Goal: Information Seeking & Learning: Find specific fact

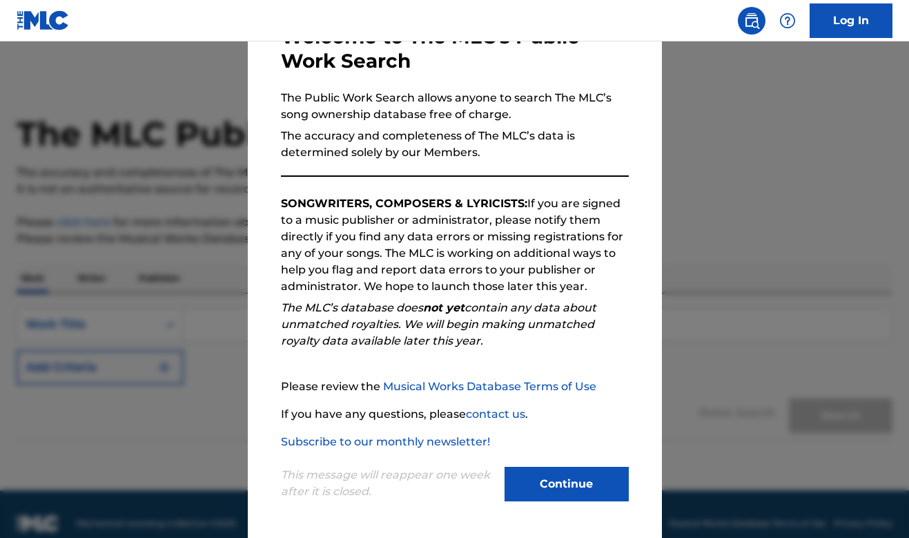
scroll to position [94, 0]
click at [537, 478] on button "Continue" at bounding box center [567, 484] width 124 height 35
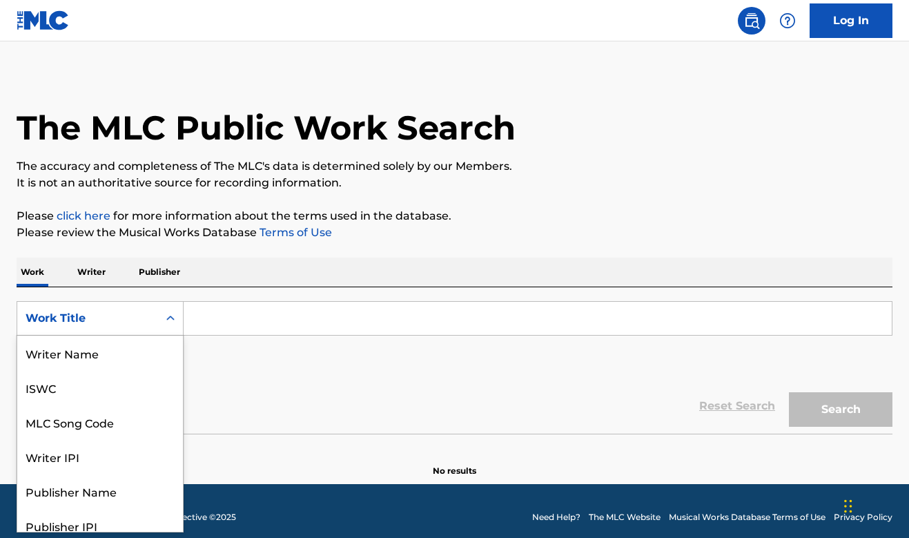
click at [150, 315] on div "Work Title" at bounding box center [87, 318] width 141 height 26
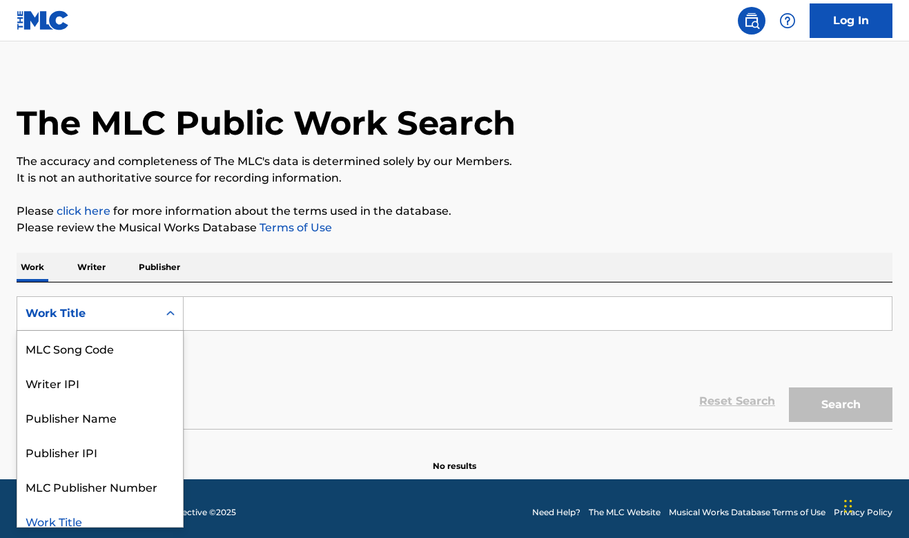
scroll to position [12, 0]
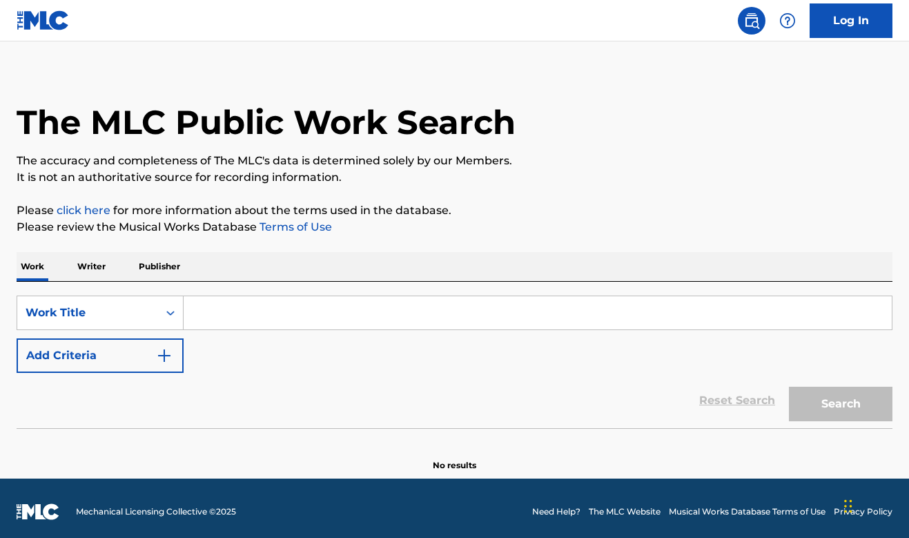
click at [262, 319] on input "Search Form" at bounding box center [538, 312] width 708 height 33
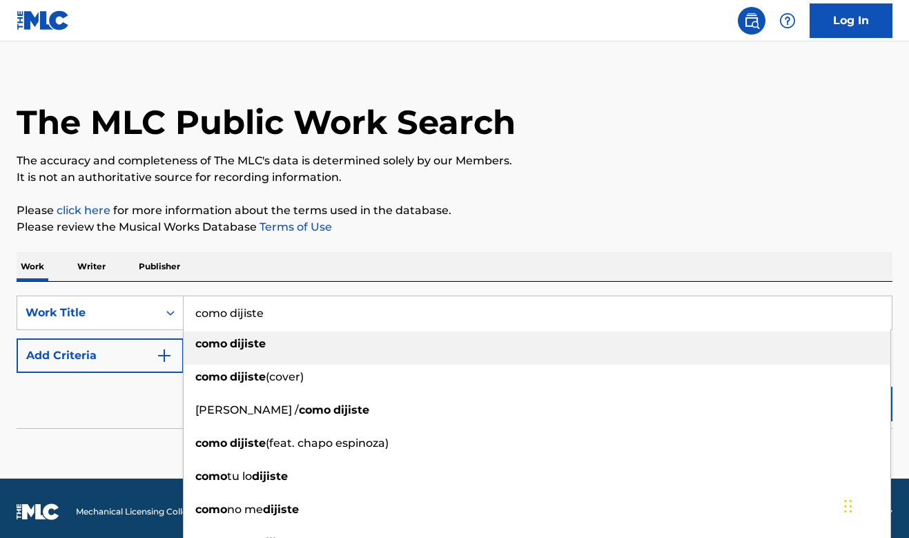
type input "como dijiste"
click at [242, 344] on strong "dijiste" at bounding box center [248, 343] width 36 height 13
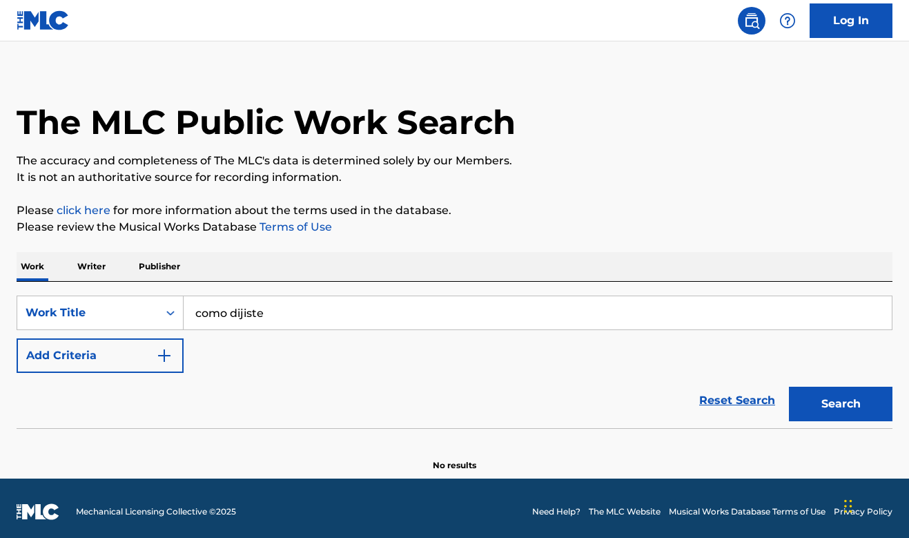
click at [157, 357] on img "Search Form" at bounding box center [164, 355] width 17 height 17
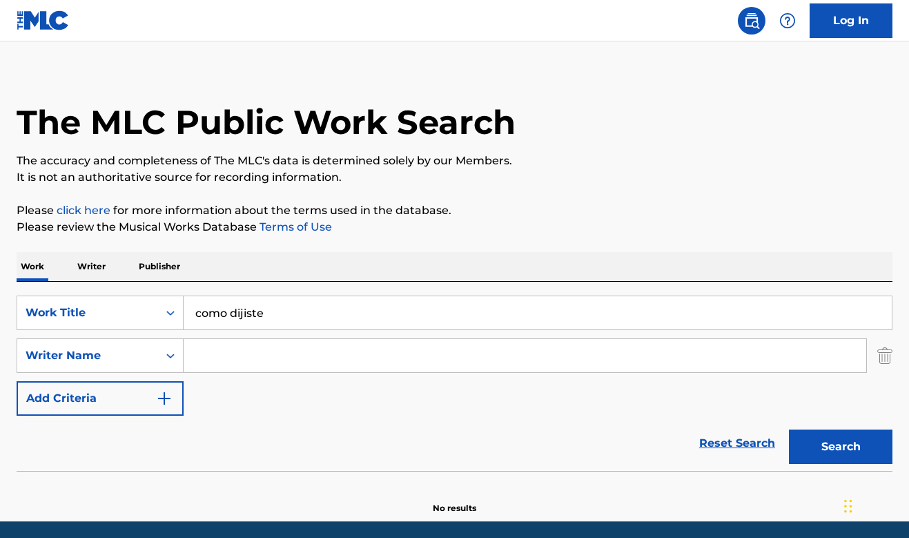
click at [235, 358] on input "Search Form" at bounding box center [525, 355] width 683 height 33
type input "[PERSON_NAME]"
click at [841, 447] on button "Search" at bounding box center [841, 446] width 104 height 35
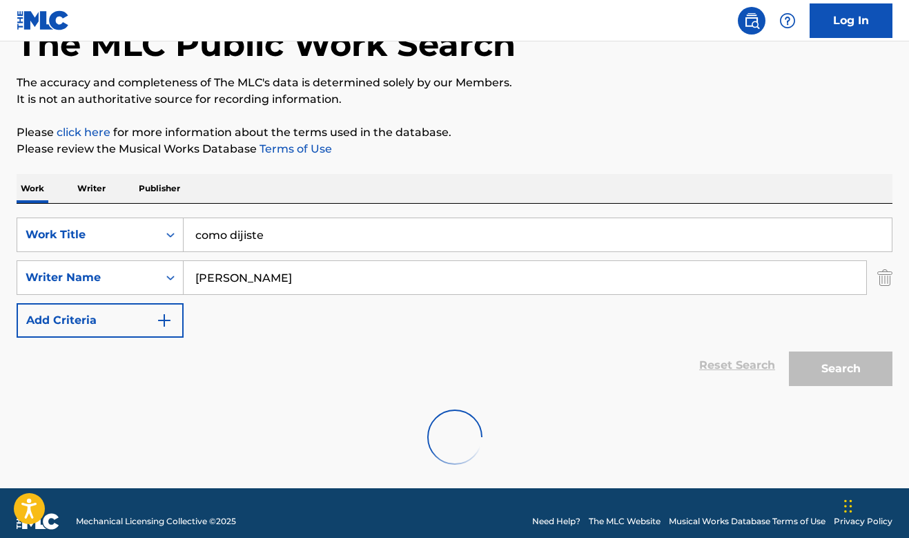
scroll to position [88, 0]
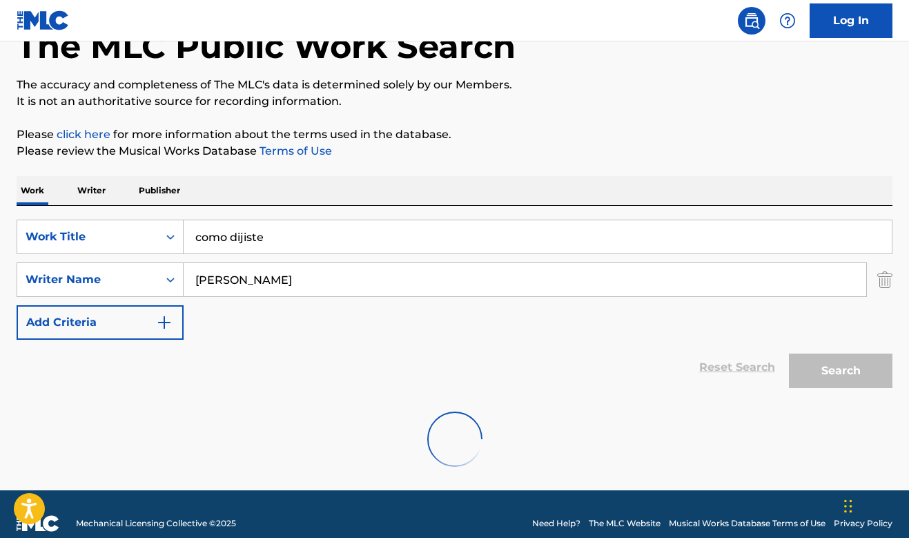
click at [90, 192] on p "Writer" at bounding box center [91, 190] width 37 height 29
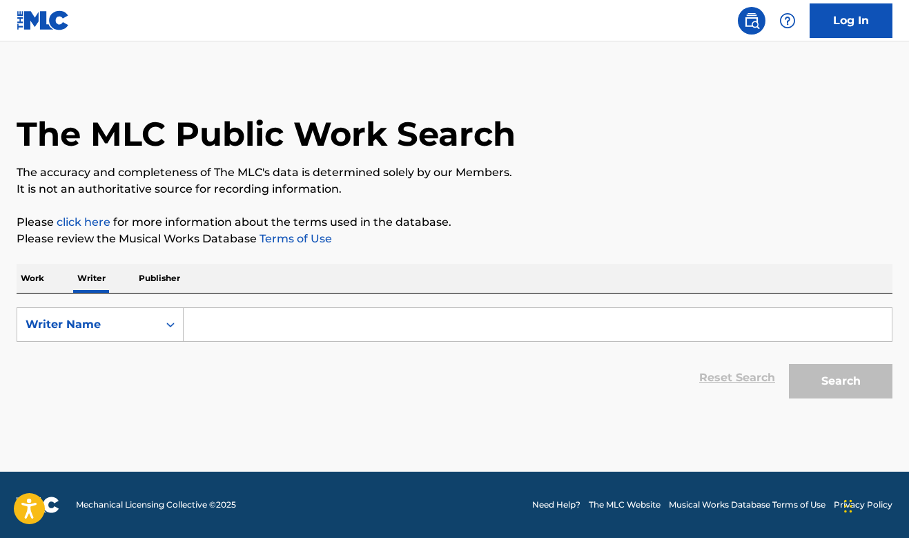
click at [246, 323] on input "Search Form" at bounding box center [538, 324] width 708 height 33
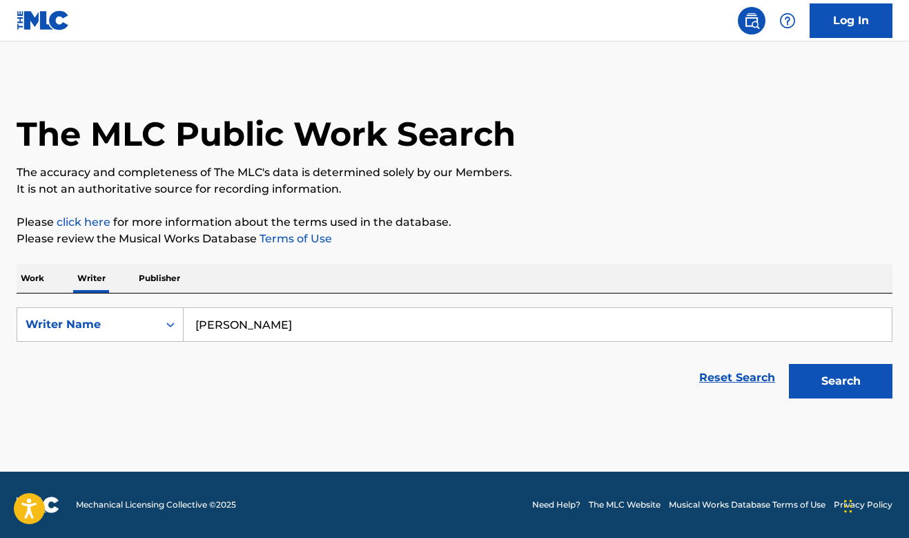
drag, startPoint x: 231, startPoint y: 348, endPoint x: 261, endPoint y: 361, distance: 32.5
drag, startPoint x: 411, startPoint y: 339, endPoint x: 420, endPoint y: 331, distance: 11.8
click at [415, 336] on input "[PERSON_NAME]" at bounding box center [538, 324] width 708 height 33
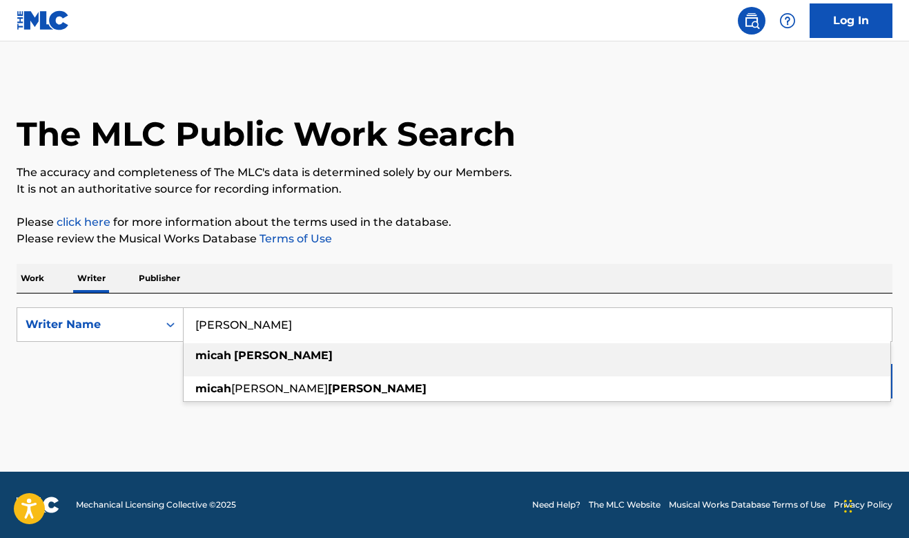
click at [240, 352] on strong "[PERSON_NAME]" at bounding box center [283, 355] width 99 height 13
type input "[PERSON_NAME]"
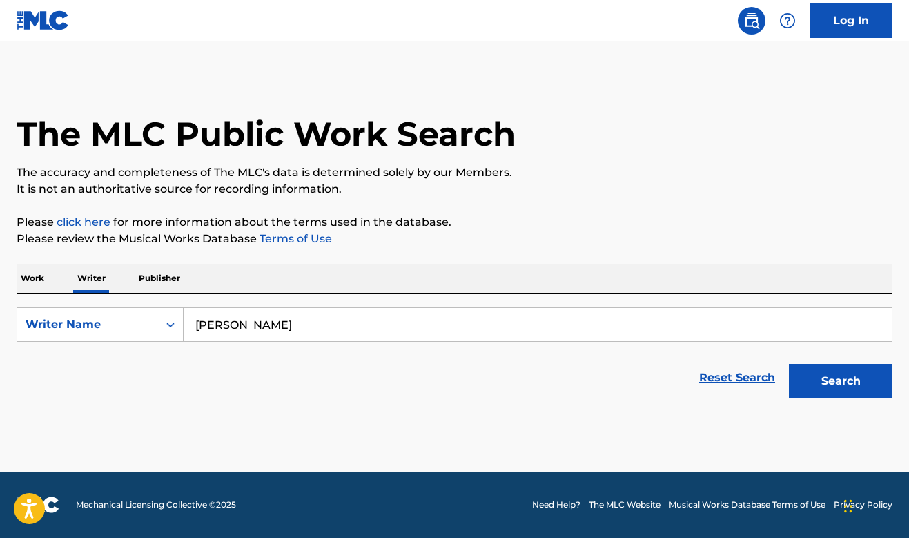
click at [822, 382] on button "Search" at bounding box center [841, 381] width 104 height 35
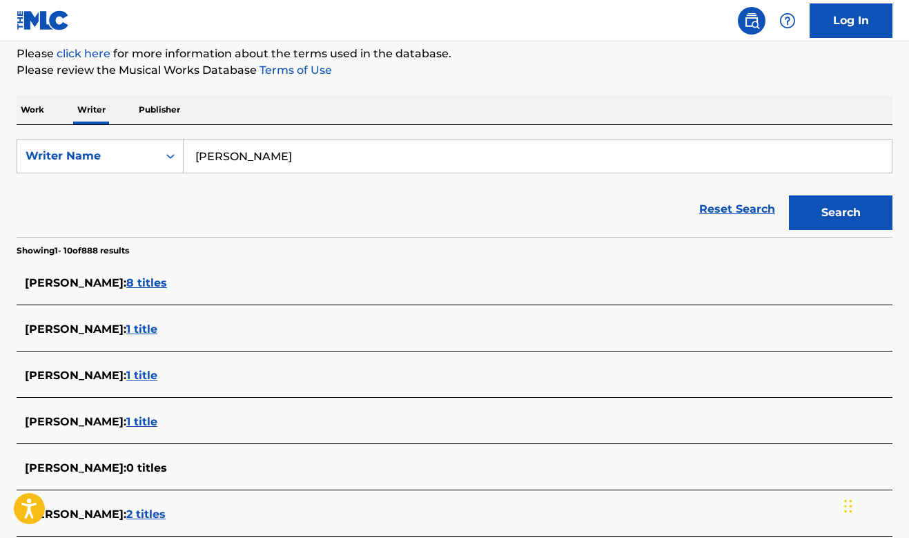
scroll to position [179, 0]
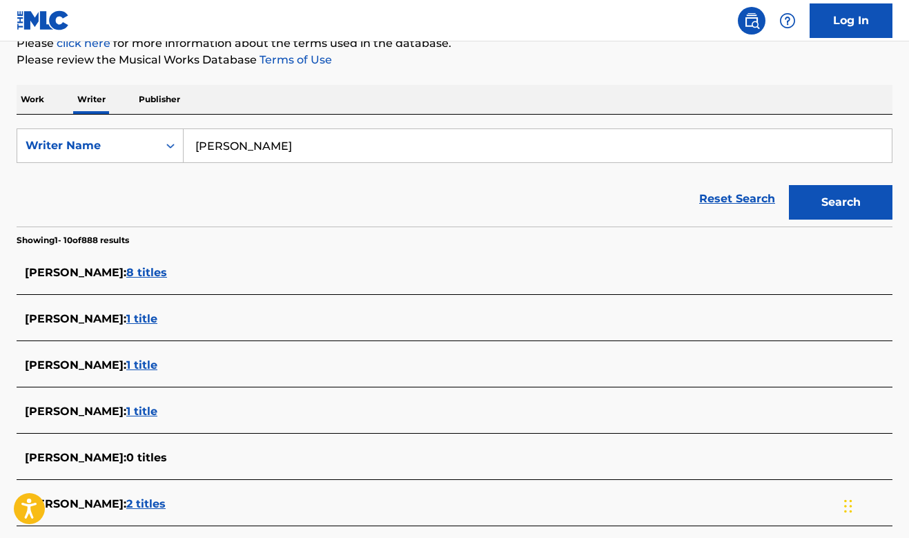
click at [127, 271] on span "8 titles" at bounding box center [146, 272] width 41 height 13
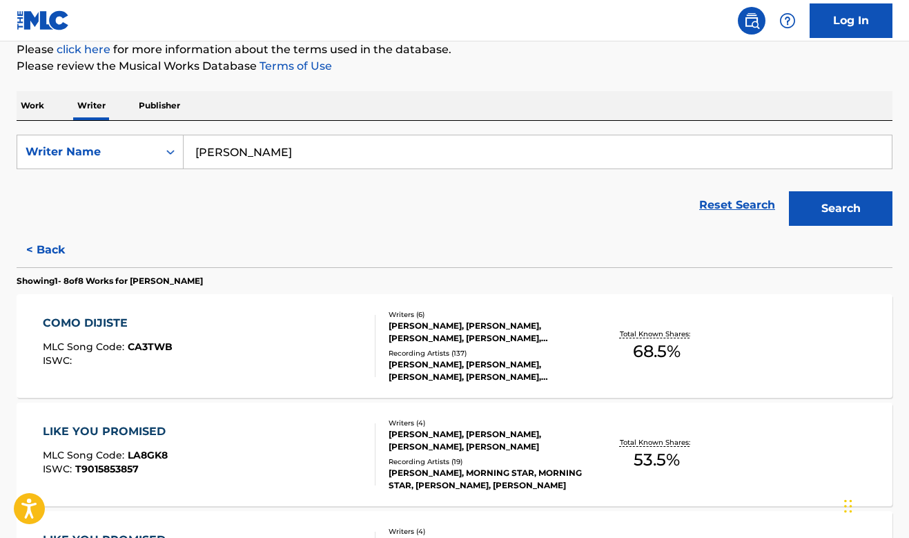
scroll to position [186, 0]
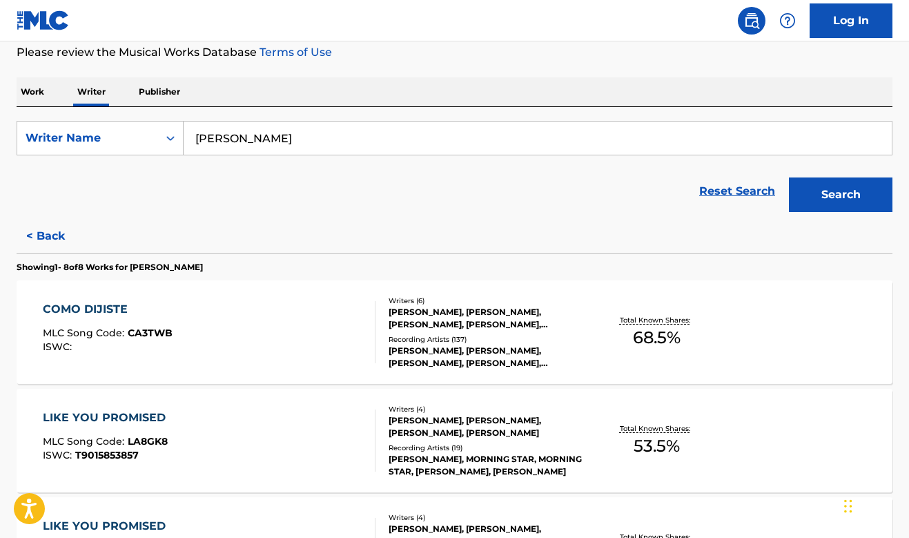
click at [113, 307] on div "COMO DIJISTE" at bounding box center [108, 309] width 130 height 17
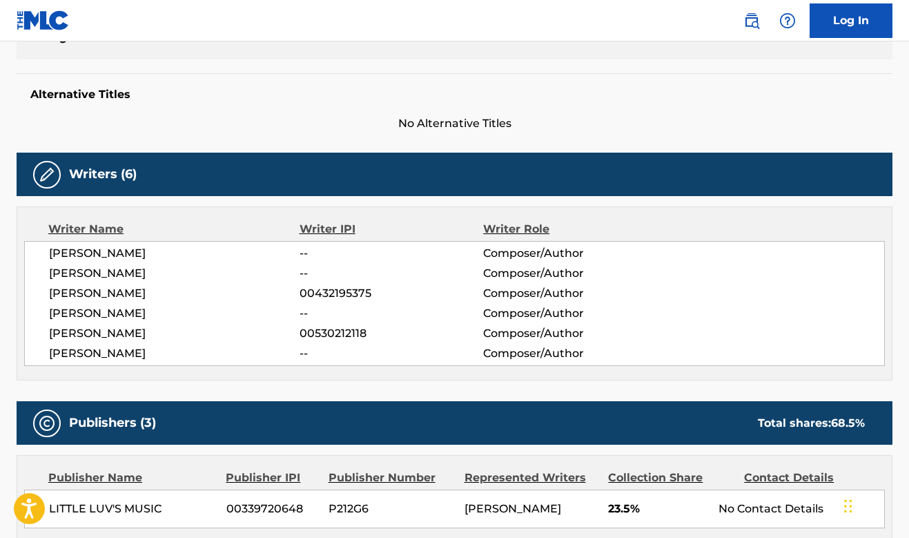
scroll to position [342, 0]
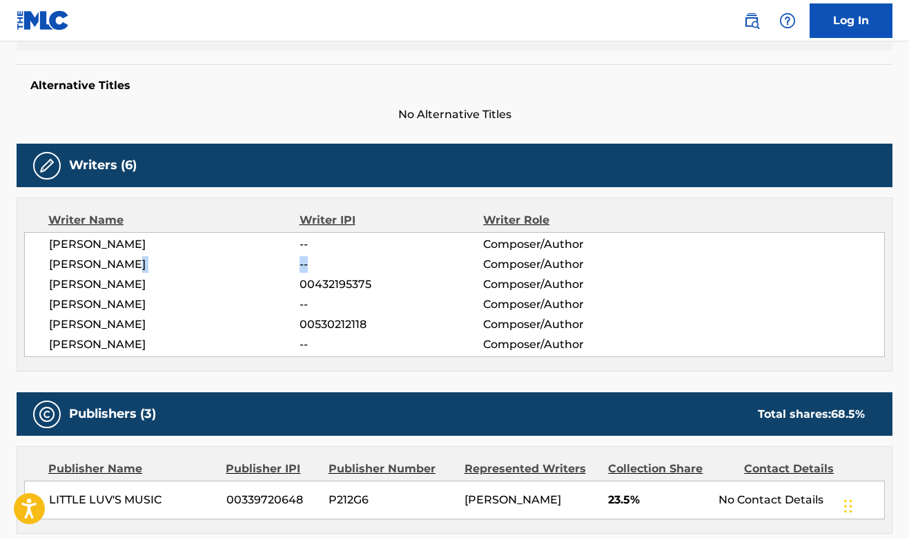
drag, startPoint x: 287, startPoint y: 262, endPoint x: 326, endPoint y: 265, distance: 39.5
click at [326, 265] on div "[PERSON_NAME] -- Composer/Author" at bounding box center [466, 264] width 835 height 17
click at [272, 268] on span "[PERSON_NAME]" at bounding box center [174, 264] width 251 height 17
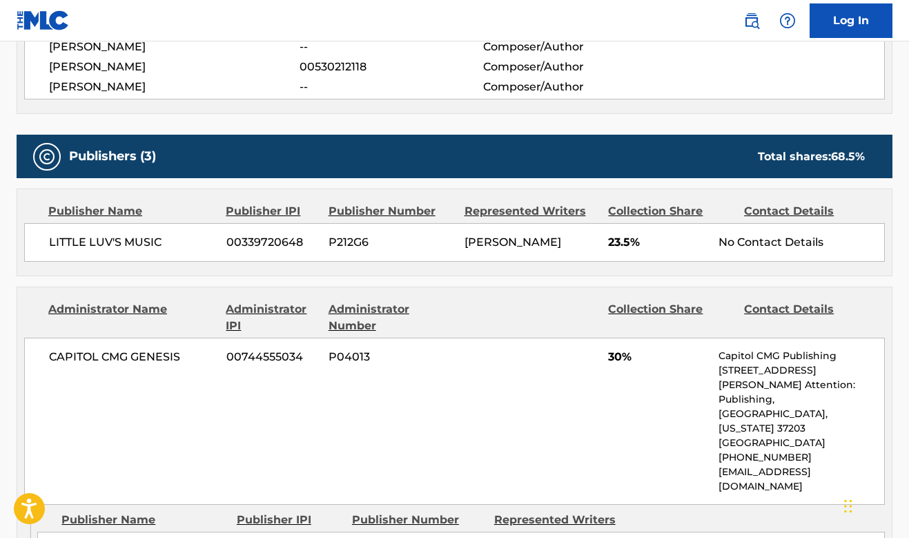
scroll to position [609, 0]
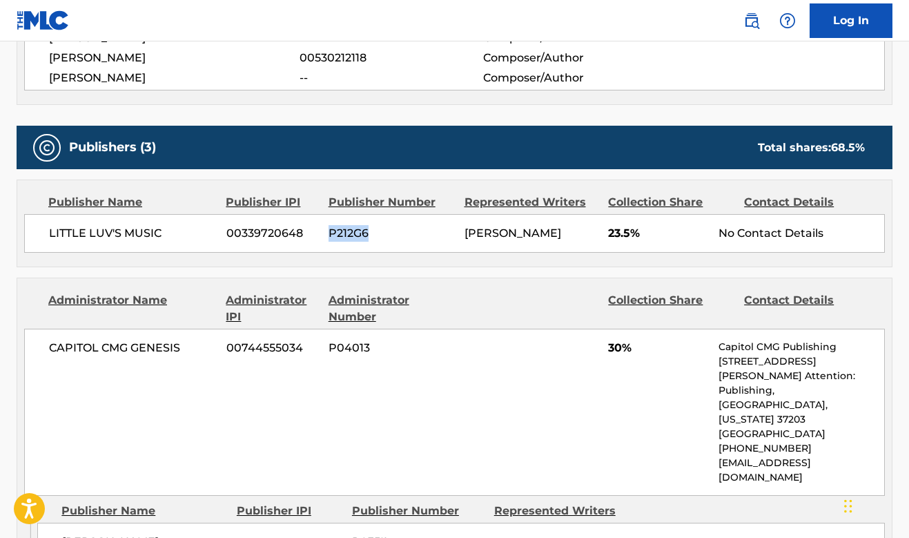
drag, startPoint x: 369, startPoint y: 233, endPoint x: 324, endPoint y: 231, distance: 45.6
click at [324, 231] on div "LITTLE LUV'S MUSIC 00339720648 P212G6 [PERSON_NAME] 23.5% No Contact Details" at bounding box center [454, 233] width 861 height 39
copy span "P212G6"
click at [512, 269] on div "Publishers (3) Total shares: 68.5 % Publisher Name Publisher IPI Publisher Numb…" at bounding box center [455, 531] width 876 height 811
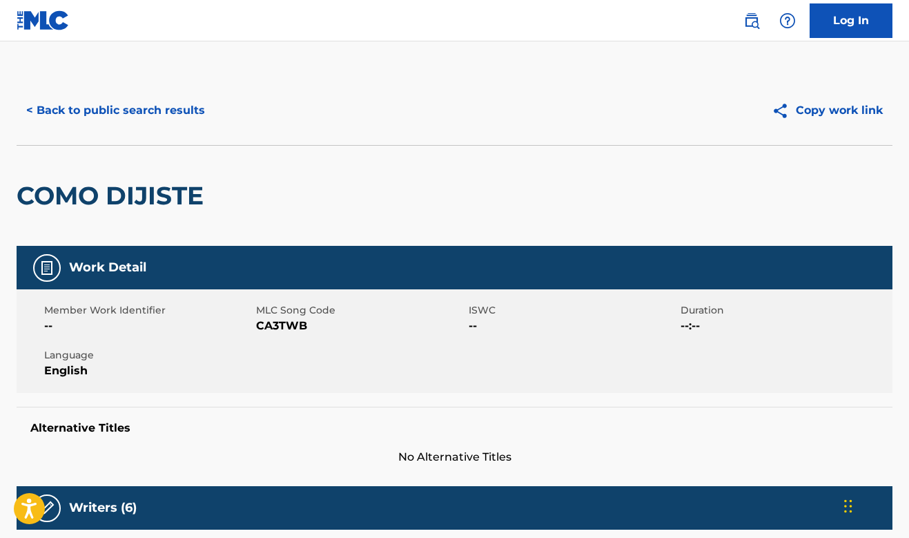
scroll to position [0, 0]
click at [177, 114] on button "< Back to public search results" at bounding box center [116, 110] width 198 height 35
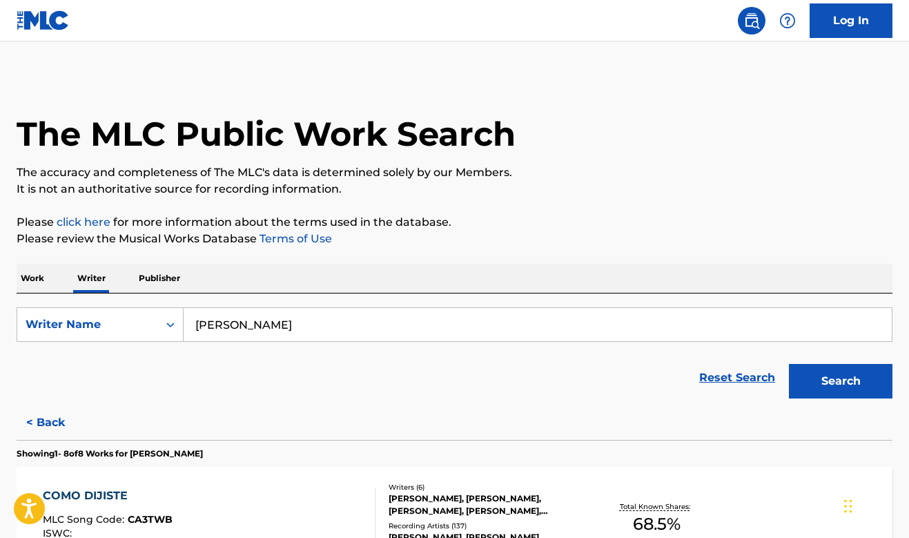
click at [155, 282] on p "Publisher" at bounding box center [160, 278] width 50 height 29
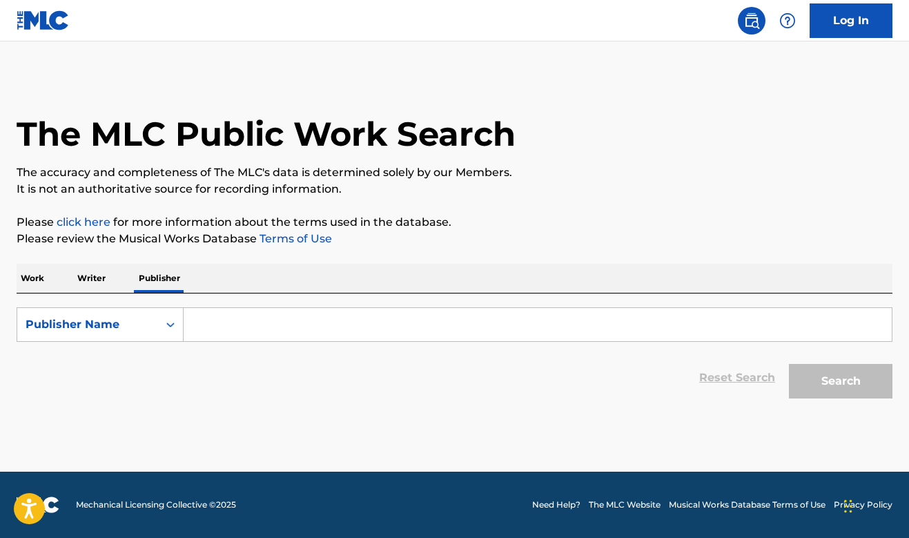
click at [210, 324] on input "Search Form" at bounding box center [538, 324] width 708 height 33
click at [151, 325] on div "Publisher Name" at bounding box center [87, 324] width 141 height 26
click at [142, 395] on div "MLC Publisher Number" at bounding box center [100, 393] width 166 height 35
click at [222, 325] on input "Search Form" at bounding box center [538, 324] width 708 height 33
paste input "P212G6"
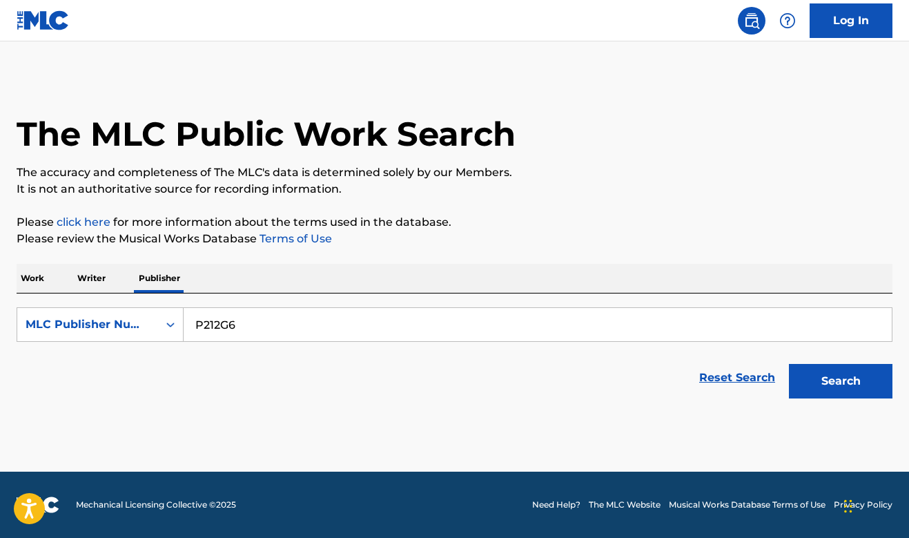
type input "P212G6"
click at [855, 378] on button "Search" at bounding box center [841, 381] width 104 height 35
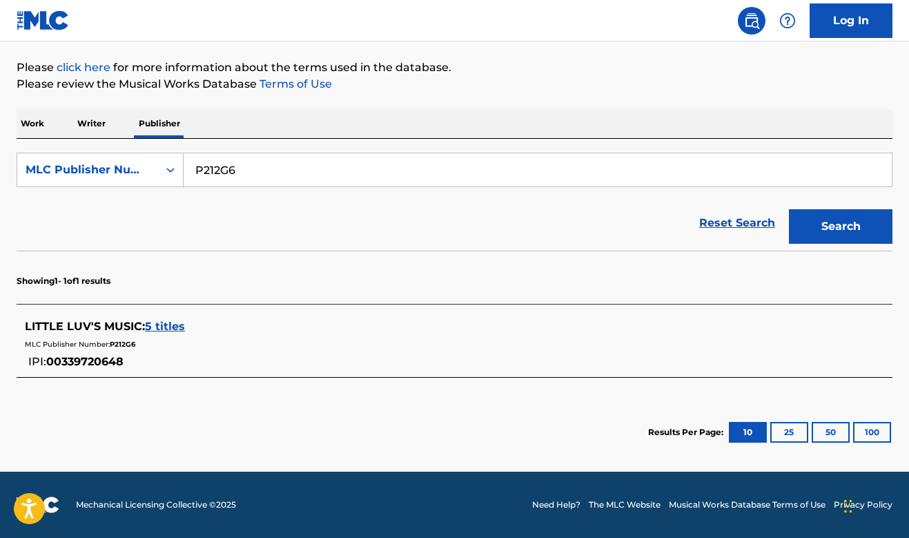
scroll to position [155, 0]
click at [166, 324] on span "5 titles" at bounding box center [165, 326] width 40 height 13
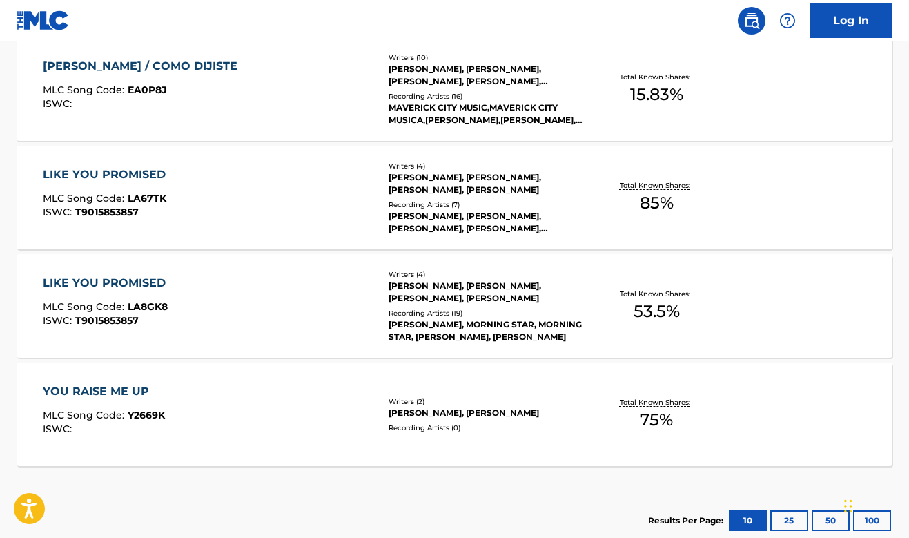
scroll to position [572, 0]
click at [94, 389] on div "YOU RAISE ME UP" at bounding box center [104, 390] width 122 height 17
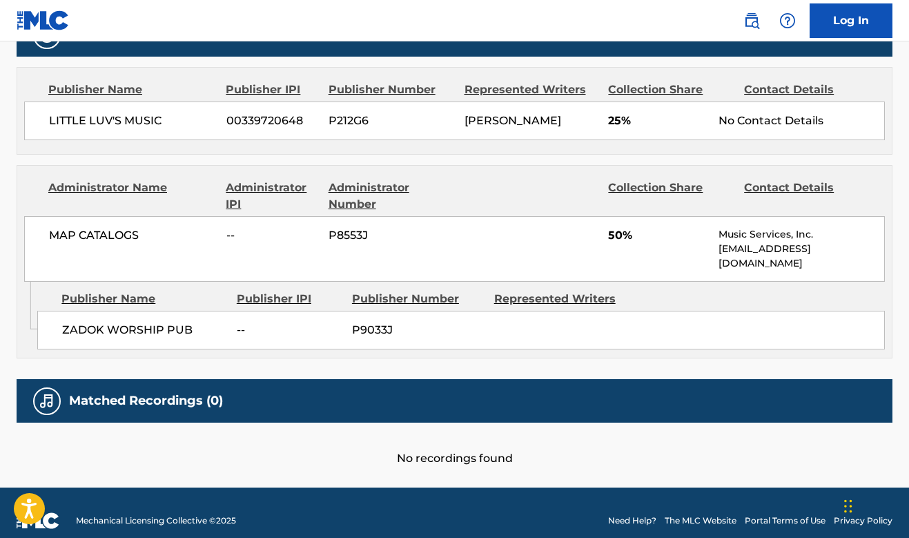
scroll to position [641, 0]
